Goal: Transaction & Acquisition: Purchase product/service

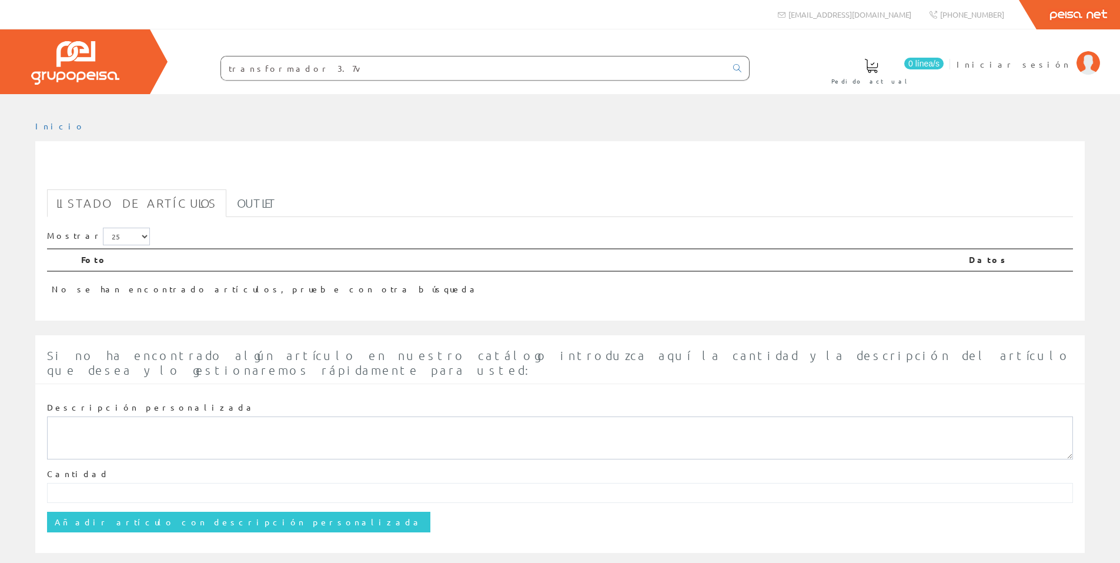
drag, startPoint x: 285, startPoint y: 67, endPoint x: 519, endPoint y: 89, distance: 235.0
click at [519, 89] on div "0 línea/s Pedido actual Iniciar sesión" at bounding box center [560, 61] width 1120 height 65
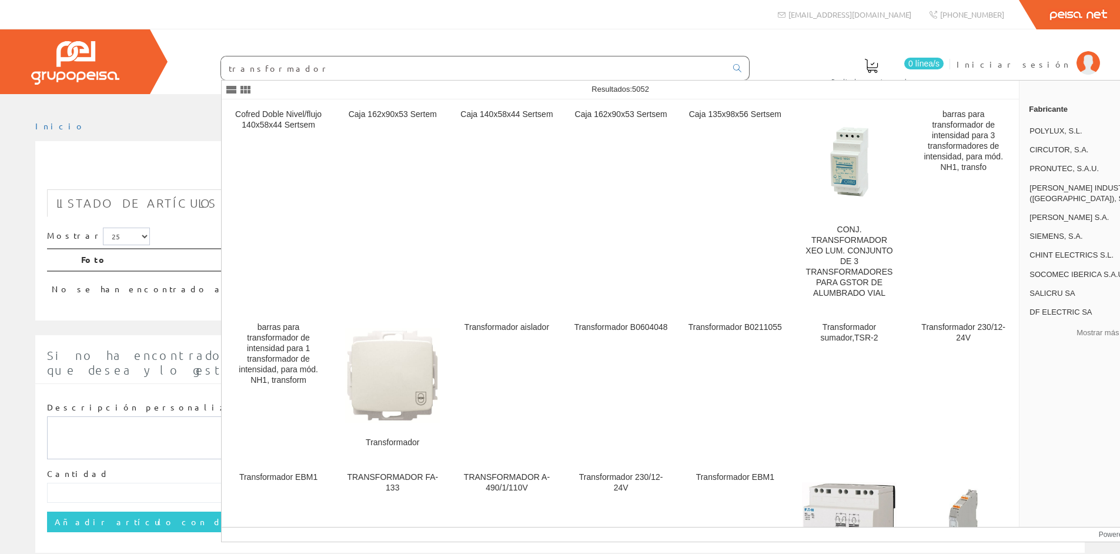
type input "transformador"
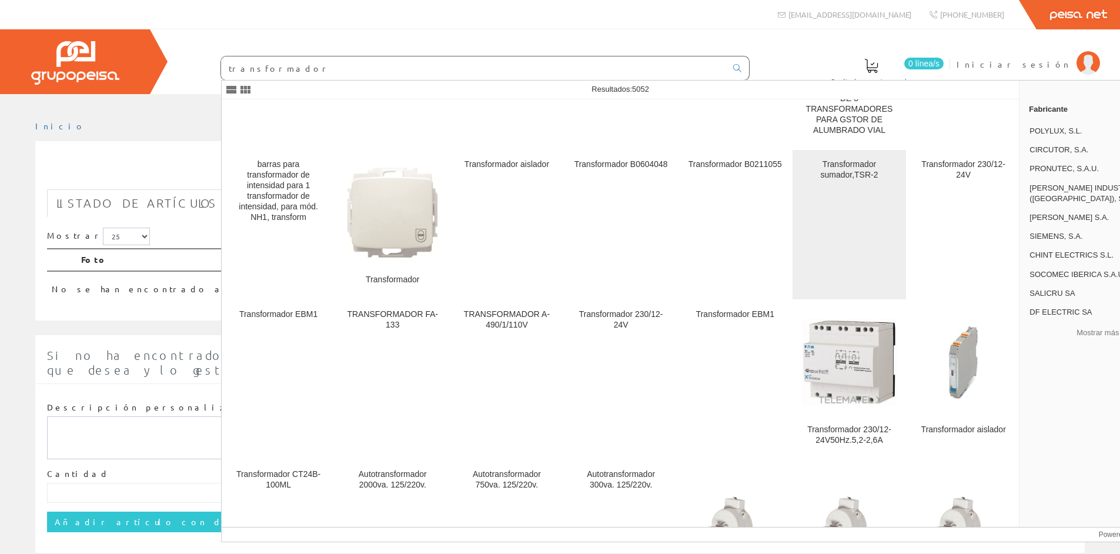
scroll to position [412, 0]
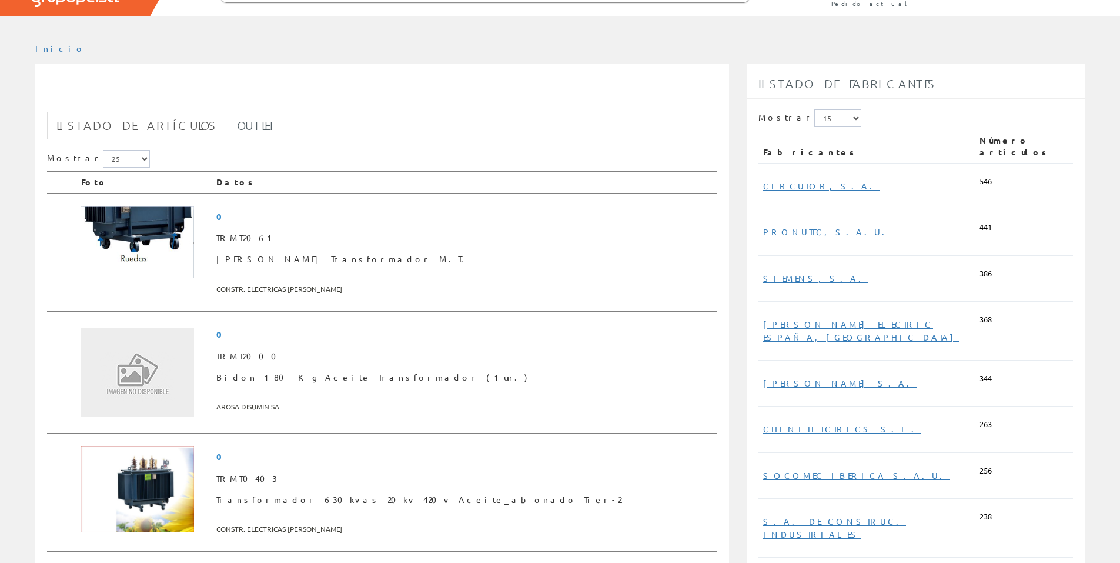
scroll to position [176, 0]
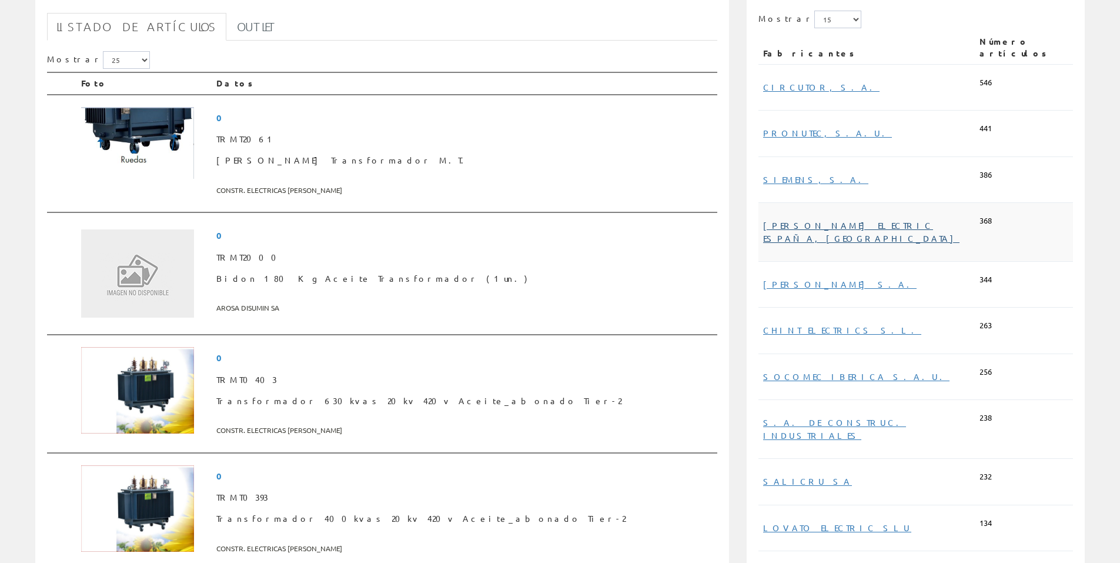
click at [818, 220] on link "SCHNEIDER ELECTRIC ESPAÑA, SA" at bounding box center [861, 231] width 196 height 23
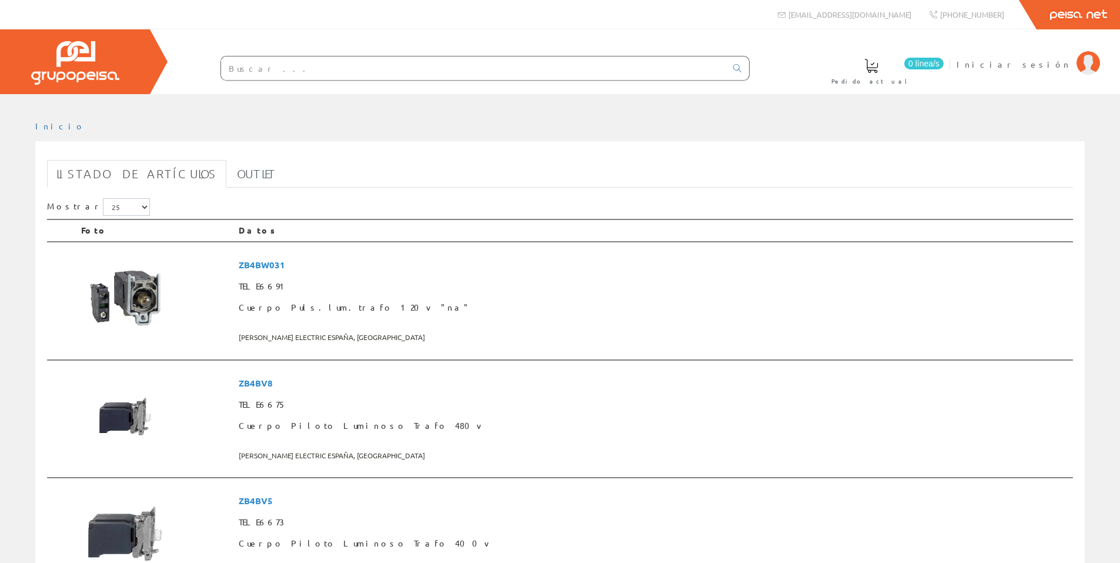
click at [266, 69] on input "text" at bounding box center [473, 68] width 505 height 24
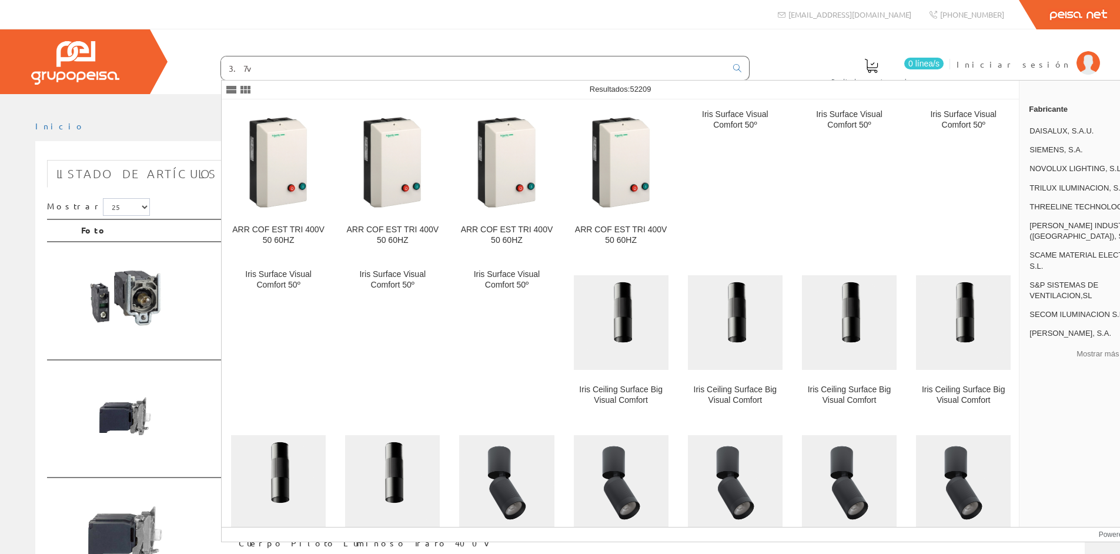
type input "3.7v"
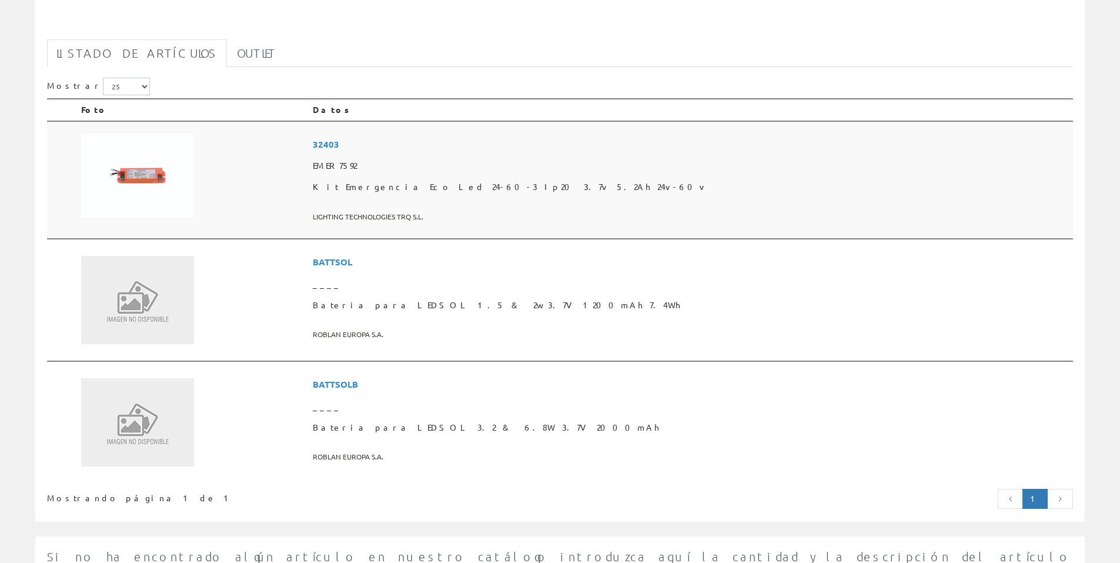
scroll to position [176, 0]
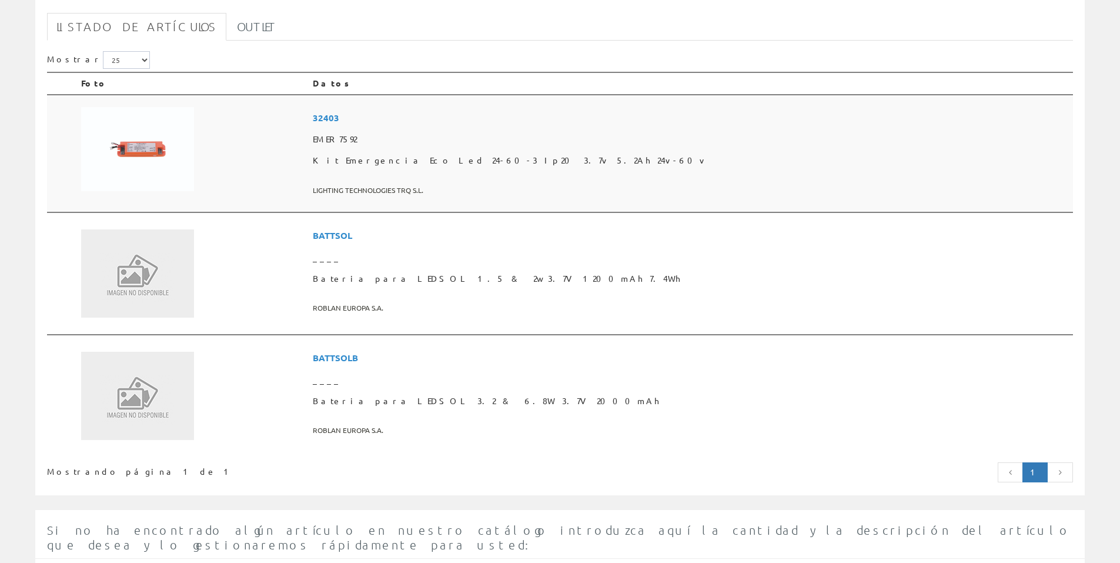
click at [145, 151] on img at bounding box center [137, 149] width 113 height 85
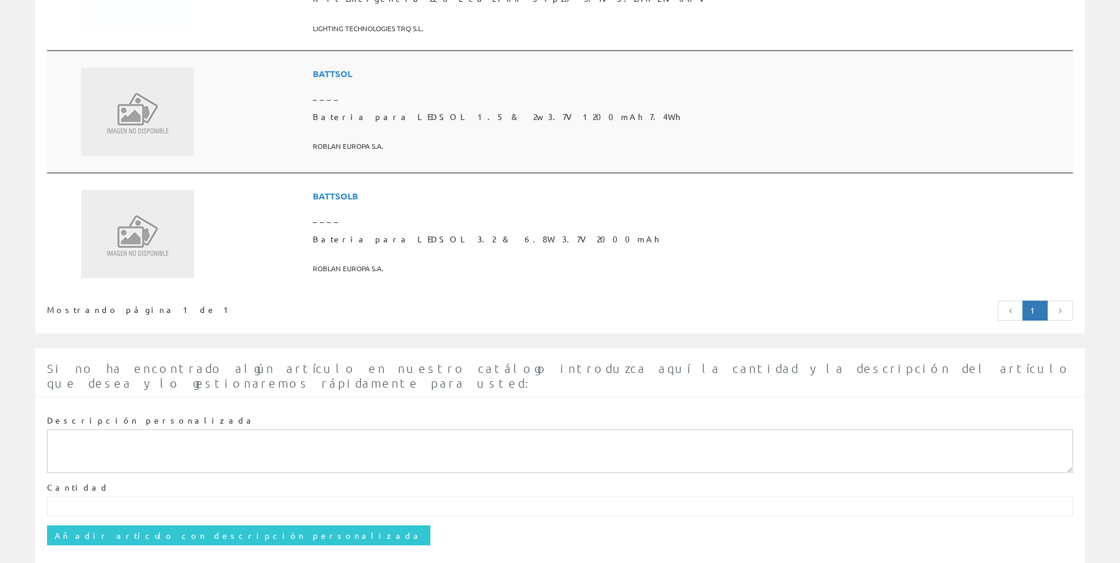
scroll to position [361, 0]
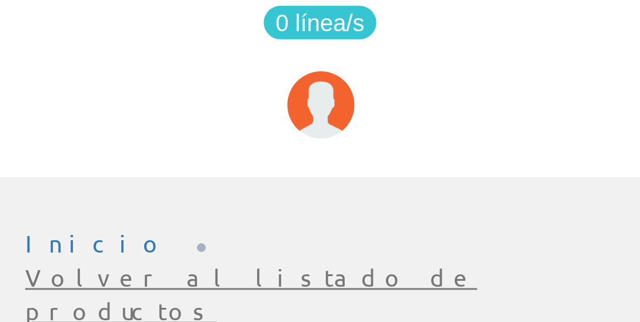
scroll to position [118, 0]
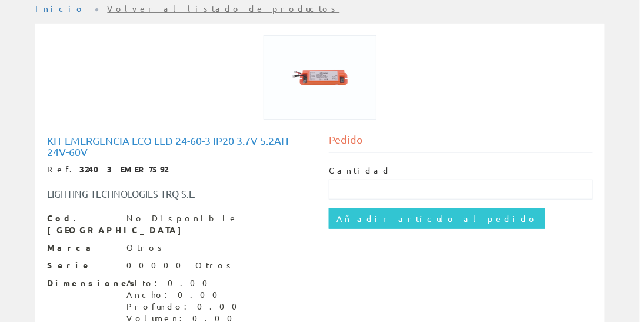
click at [327, 78] on img at bounding box center [319, 77] width 113 height 85
drag, startPoint x: 356, startPoint y: 104, endPoint x: 337, endPoint y: 78, distance: 31.6
click at [337, 78] on img at bounding box center [319, 77] width 113 height 85
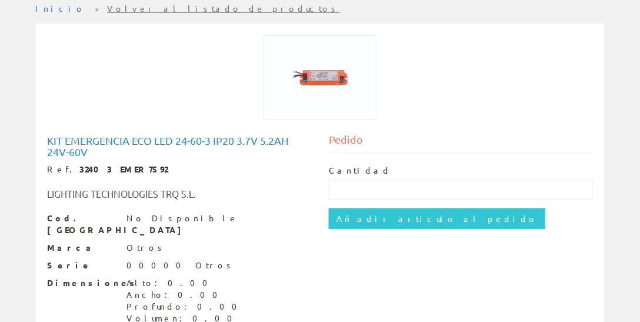
click at [319, 75] on img at bounding box center [319, 77] width 113 height 85
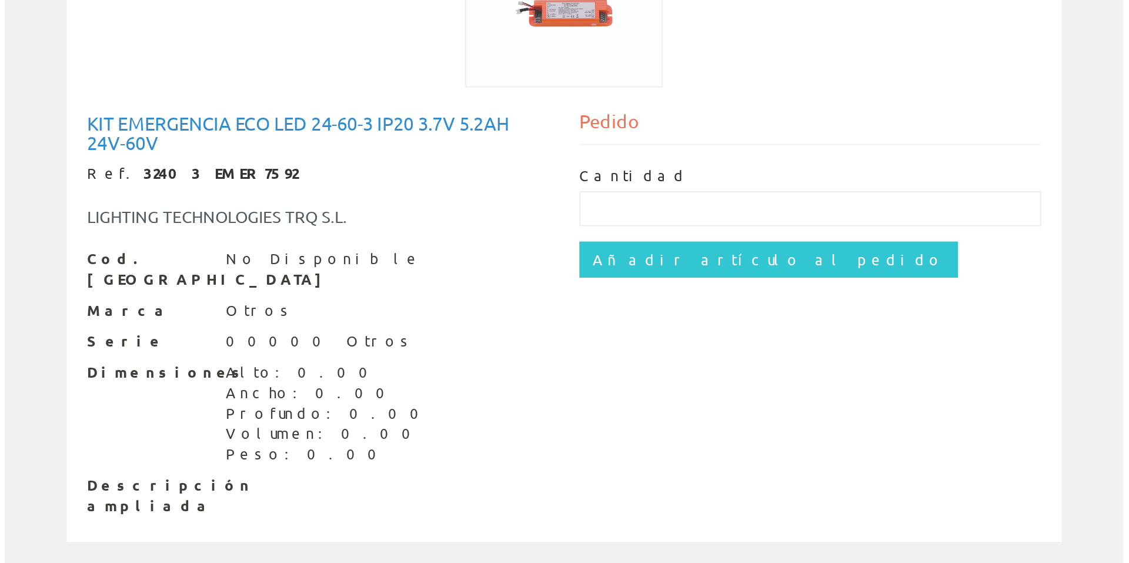
scroll to position [0, 0]
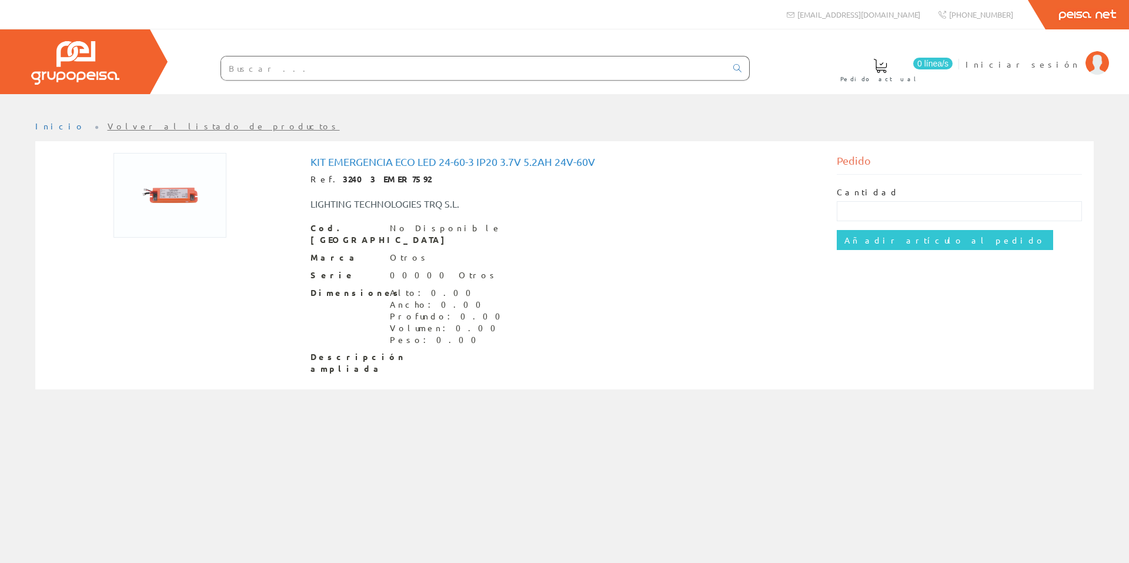
click at [207, 196] on img at bounding box center [169, 195] width 113 height 85
click at [159, 198] on img at bounding box center [169, 195] width 113 height 85
click at [186, 196] on img at bounding box center [169, 195] width 113 height 85
